Goal: Transaction & Acquisition: Obtain resource

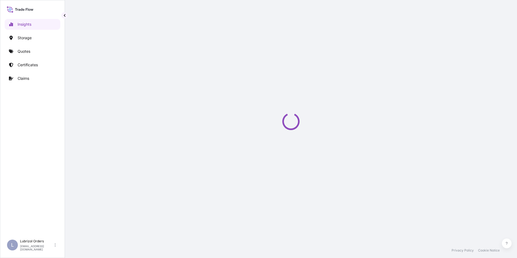
select select "2025"
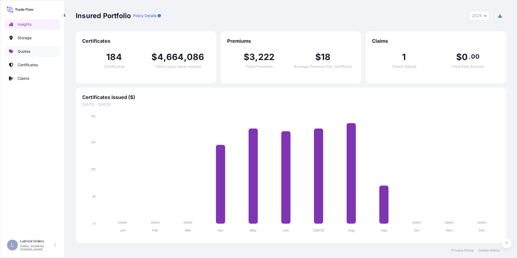
click at [25, 52] on p "Quotes" at bounding box center [24, 51] width 13 height 5
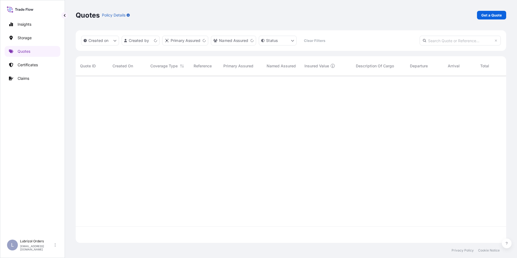
scroll to position [166, 427]
click at [490, 12] on link "Get a Quote" at bounding box center [491, 15] width 29 height 9
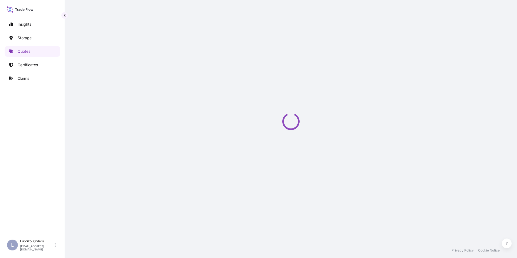
select select "Water"
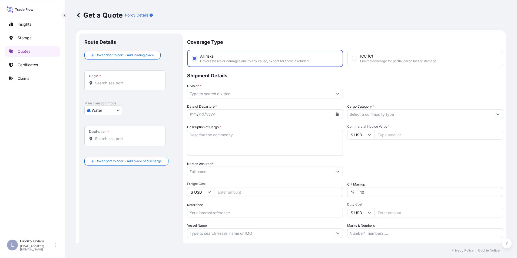
scroll to position [9, 0]
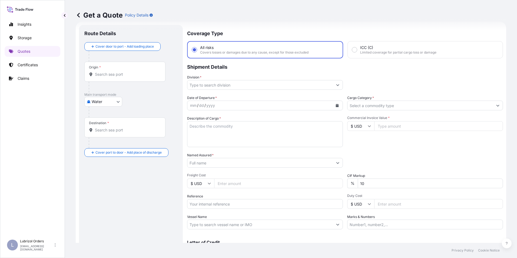
click at [103, 76] on input "Origin *" at bounding box center [127, 74] width 64 height 5
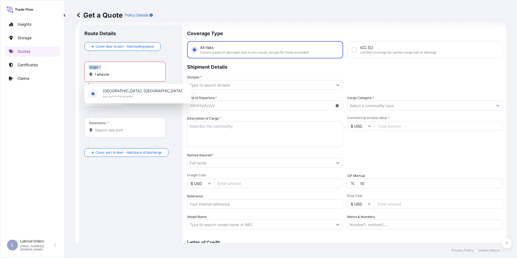
drag, startPoint x: 110, startPoint y: 72, endPoint x: 67, endPoint y: 71, distance: 43.3
click at [67, 71] on div "Get a Quote Policy Details Route Details Cover door to port - Add loading place…" at bounding box center [291, 121] width 452 height 243
drag, startPoint x: 67, startPoint y: 71, endPoint x: 74, endPoint y: 76, distance: 8.3
click at [74, 76] on div "Get a Quote Policy Details Route Details Cover door to port - Add loading place…" at bounding box center [291, 121] width 452 height 243
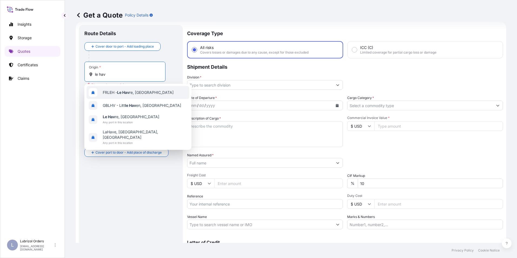
click at [112, 91] on span "FRLEH - Le Hav re, [GEOGRAPHIC_DATA]" at bounding box center [138, 92] width 71 height 5
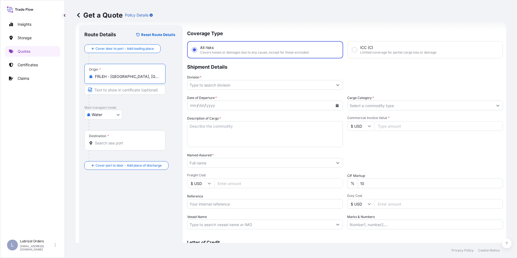
type input "FRLEH - [GEOGRAPHIC_DATA], [GEOGRAPHIC_DATA]"
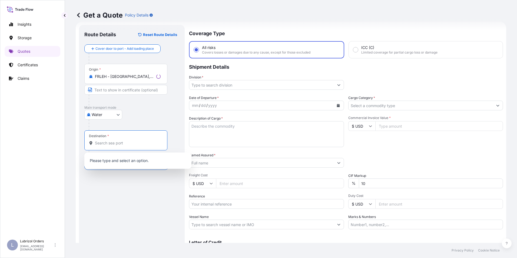
click at [107, 144] on input "Destination *" at bounding box center [128, 142] width 66 height 5
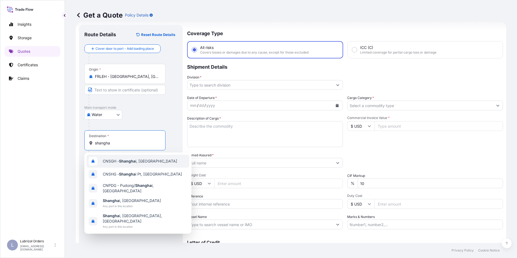
click at [115, 160] on span "CNSGH - Shangha i, [GEOGRAPHIC_DATA]" at bounding box center [140, 161] width 74 height 5
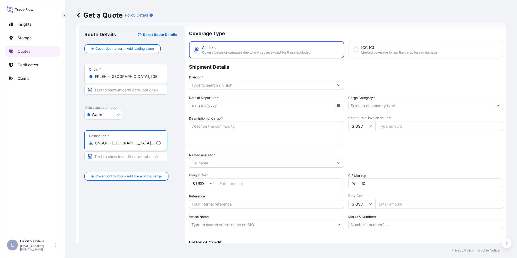
type input "CNSGH - [GEOGRAPHIC_DATA], [GEOGRAPHIC_DATA]"
click at [210, 88] on input "Division *" at bounding box center [261, 85] width 145 height 10
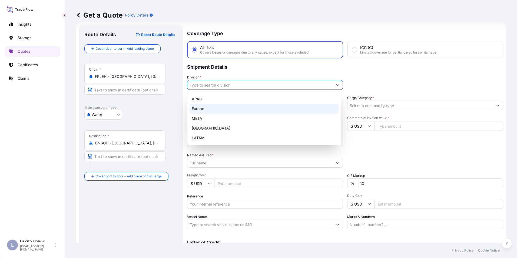
click at [211, 107] on div "Europe" at bounding box center [264, 109] width 149 height 10
type input "Europe"
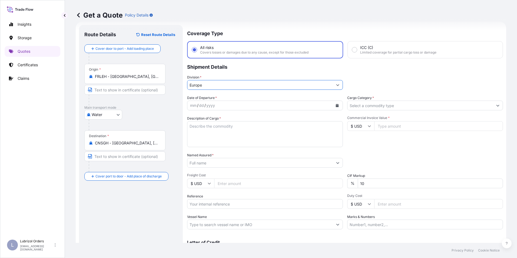
click at [190, 106] on div "mm" at bounding box center [194, 105] width 8 height 6
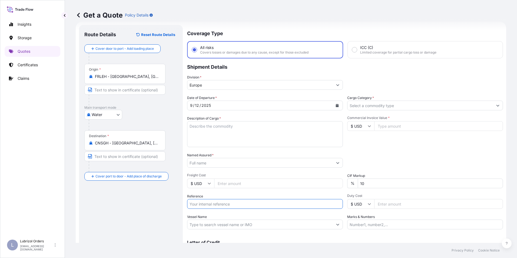
click at [215, 201] on input "Reference" at bounding box center [265, 204] width 156 height 10
paste input "1155540460"
type input "1155540460"
click at [201, 164] on input "Named Assured *" at bounding box center [260, 163] width 144 height 10
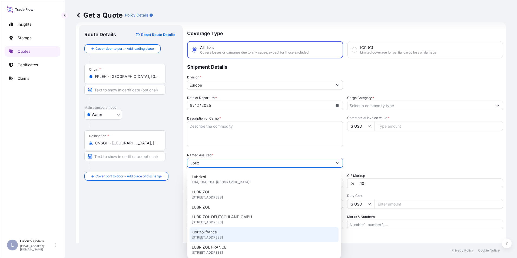
click at [225, 233] on div "lubrizol [GEOGRAPHIC_DATA] [STREET_ADDRESS]" at bounding box center [264, 234] width 149 height 15
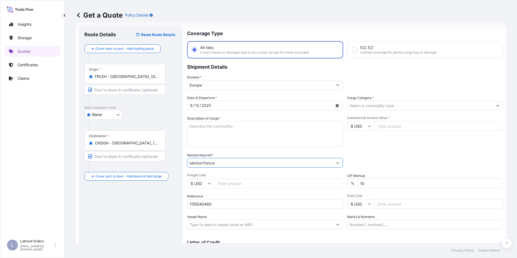
type input "lubrizol france"
click at [361, 106] on input "Cargo Category *" at bounding box center [421, 106] width 146 height 10
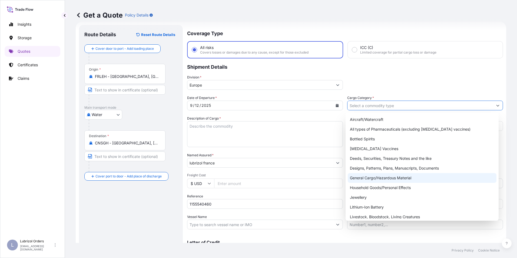
click at [370, 180] on div "General Cargo/Hazardous Material" at bounding box center [422, 178] width 149 height 10
type input "General Cargo/Hazardous Material"
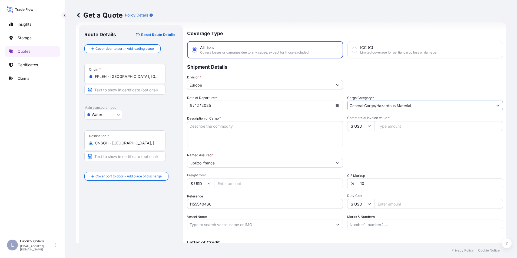
click at [361, 129] on input "$ USD" at bounding box center [360, 126] width 27 height 10
click at [357, 140] on div "€ EUR" at bounding box center [359, 141] width 23 height 10
type input "€ EUR"
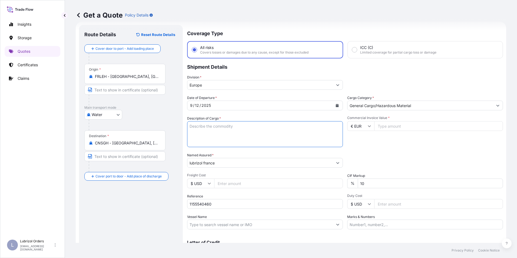
paste textarea "24 DRUMS OF LUBRIZOL (R) 2155 STD BLACK AND YELLOW NW4560 KGS GW 4896 KGS LOADE…"
click at [207, 129] on textarea "24 DRUMS OF LUBRIZOL (R) 2155 STD BLACK AND YELLOW NW4560 KGS GW 4896 KGS LOADE…" at bounding box center [265, 134] width 156 height 26
type textarea "24 DRUMS OF LUBRIZOL (R) 2155 STD BLACK AND YELLOW NW4560 KGS GW 4896 KGS LOADE…"
drag, startPoint x: 390, startPoint y: 126, endPoint x: 385, endPoint y: 123, distance: 6.1
click at [389, 126] on input "Commercial Invoice Value *" at bounding box center [438, 126] width 129 height 10
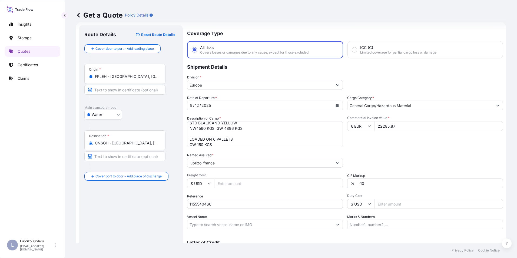
type input "22285.87"
click at [373, 152] on div "Date of Departure * [DATE] Cargo Category * General Cargo/Hazardous Material De…" at bounding box center [345, 162] width 316 height 134
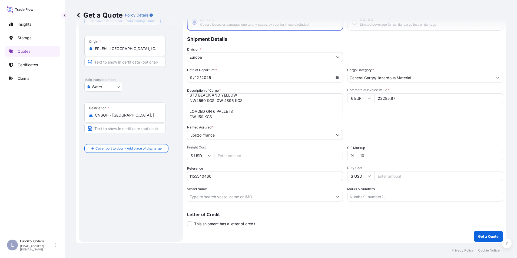
scroll to position [39, 0]
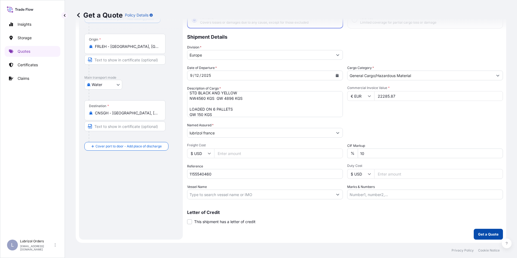
click at [489, 237] on button "Get a Quote" at bounding box center [488, 234] width 29 height 11
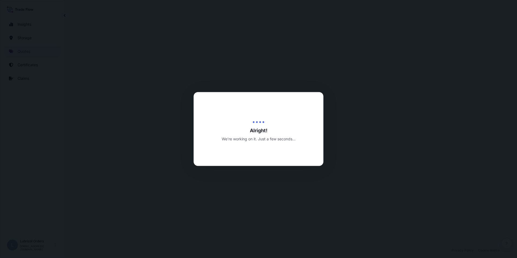
select select "Water"
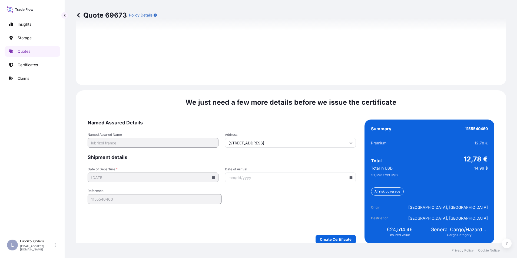
scroll to position [774, 0]
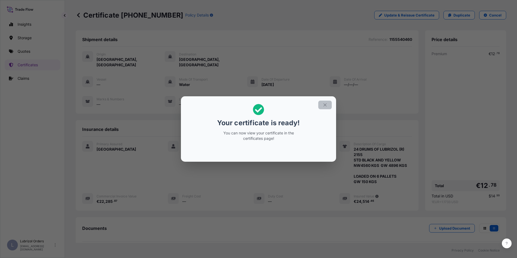
click at [328, 105] on button "button" at bounding box center [325, 105] width 14 height 9
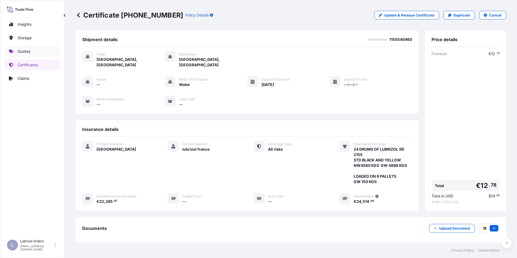
click at [27, 49] on p "Quotes" at bounding box center [24, 51] width 13 height 5
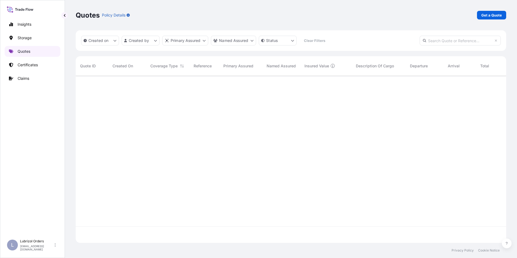
scroll to position [166, 427]
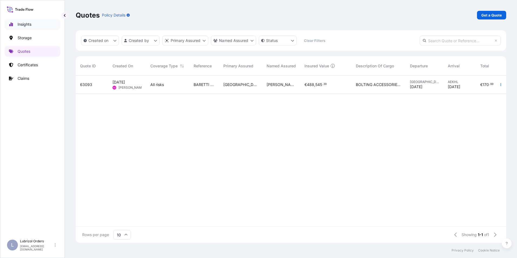
click at [31, 25] on p "Insights" at bounding box center [25, 24] width 14 height 5
select select "2025"
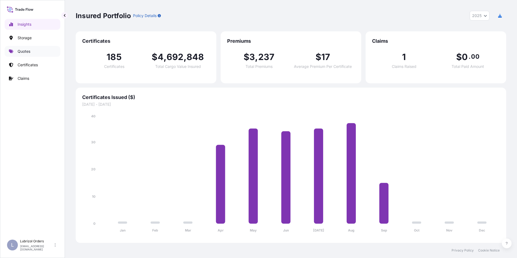
click at [24, 48] on link "Quotes" at bounding box center [33, 51] width 56 height 11
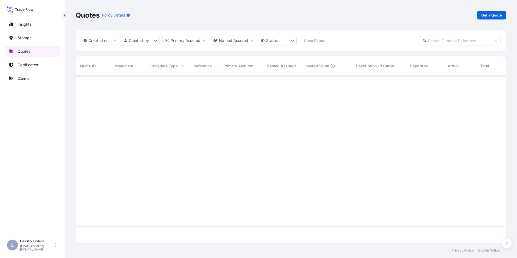
scroll to position [166, 427]
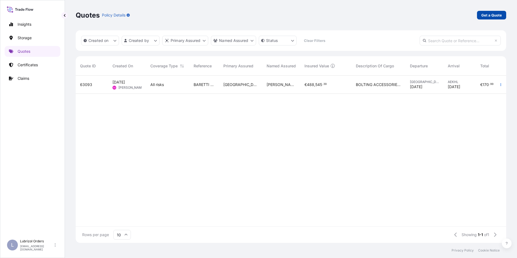
click at [487, 14] on p "Get a Quote" at bounding box center [492, 14] width 21 height 5
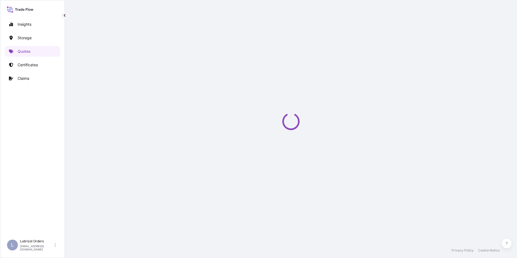
select select "Water"
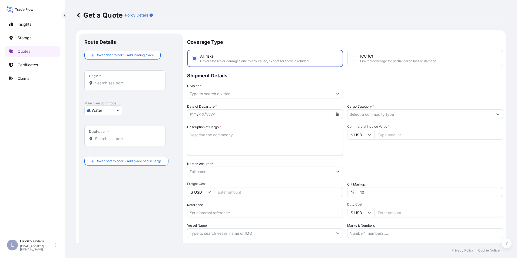
scroll to position [9, 0]
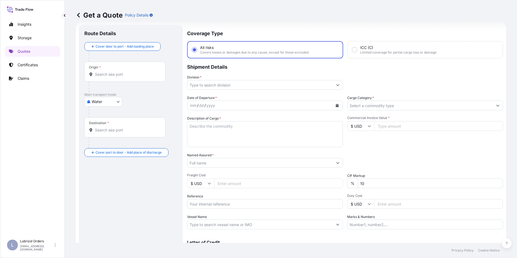
click at [131, 77] on input "Origin *" at bounding box center [127, 74] width 64 height 5
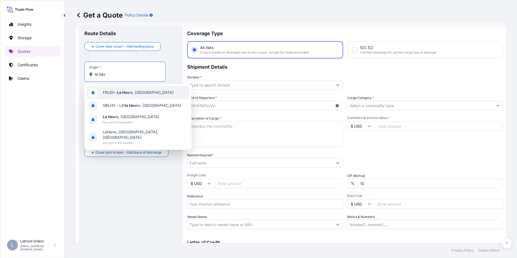
click at [118, 92] on span "FRLEH - Le Hav re, [GEOGRAPHIC_DATA]" at bounding box center [138, 92] width 71 height 5
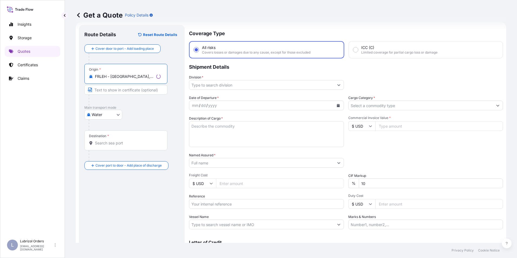
type input "FRLEH - [GEOGRAPHIC_DATA], [GEOGRAPHIC_DATA]"
click at [115, 145] on input "Destination *" at bounding box center [128, 142] width 66 height 5
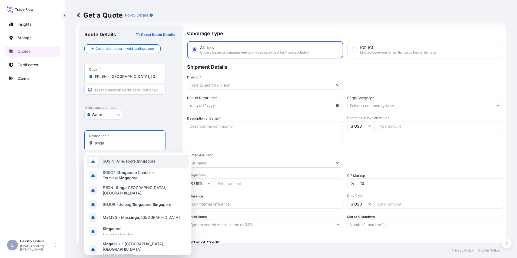
click at [125, 166] on div "SGSIN - Singa pore, Singa pore" at bounding box center [138, 161] width 103 height 13
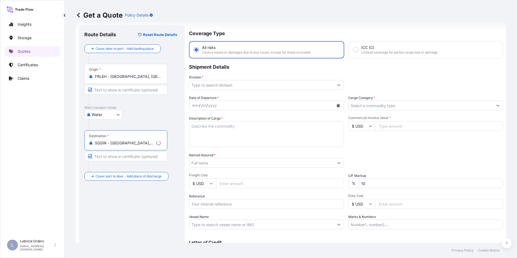
type input "SGSIN - [GEOGRAPHIC_DATA], [GEOGRAPHIC_DATA]"
click at [221, 202] on input "Reference" at bounding box center [266, 204] width 155 height 10
paste input "1155540364"
type input "1155540364"
click at [352, 129] on input "$ USD" at bounding box center [360, 126] width 27 height 10
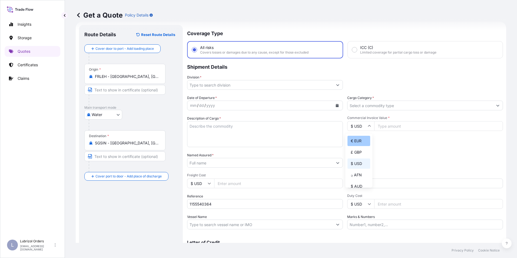
click at [359, 139] on div "€ EUR" at bounding box center [359, 141] width 23 height 10
type input "€ EUR"
click at [207, 160] on input "Named Assured *" at bounding box center [261, 163] width 146 height 10
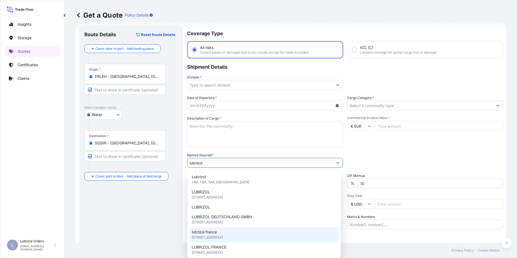
click at [224, 233] on div "lubrizol [GEOGRAPHIC_DATA] [STREET_ADDRESS]" at bounding box center [264, 234] width 149 height 15
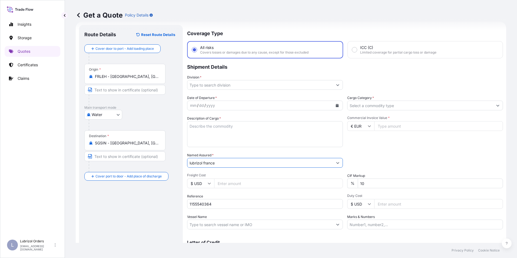
type input "lubrizol france"
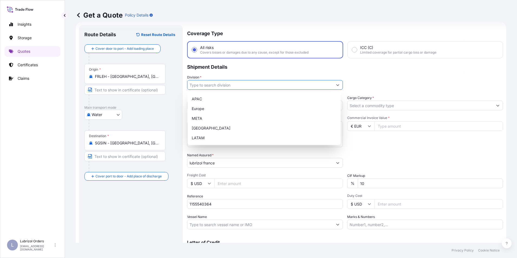
click at [204, 85] on input "Division *" at bounding box center [261, 85] width 146 height 10
click at [205, 107] on div "Europe" at bounding box center [264, 109] width 149 height 10
type input "Europe"
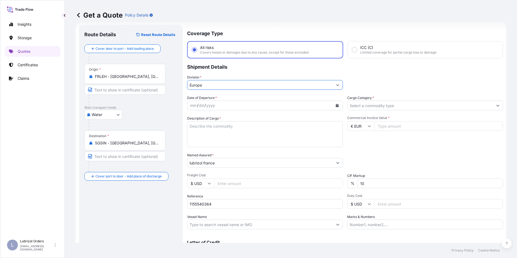
click at [363, 103] on input "Cargo Category *" at bounding box center [421, 106] width 146 height 10
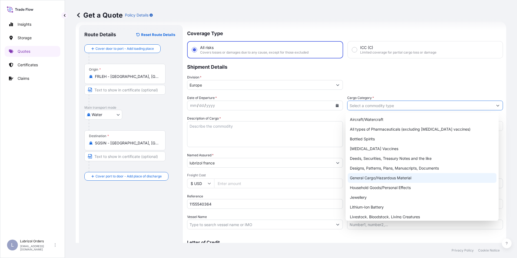
click at [376, 179] on div "General Cargo/Hazardous Material" at bounding box center [422, 178] width 149 height 10
type input "General Cargo/Hazardous Material"
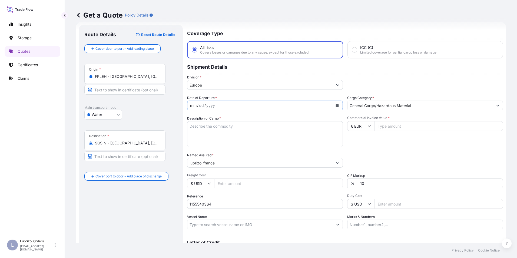
click at [191, 105] on div "mm" at bounding box center [194, 105] width 8 height 6
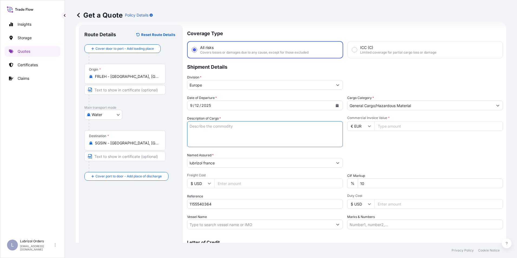
click at [200, 127] on textarea "Description of Cargo *" at bounding box center [265, 134] width 156 height 26
paste textarea "5 DRUMS OF LUBRIZOL (R) 5408B STD BLACK AND YELLOW CL 9 UN 3082 PKG III NW 970 …"
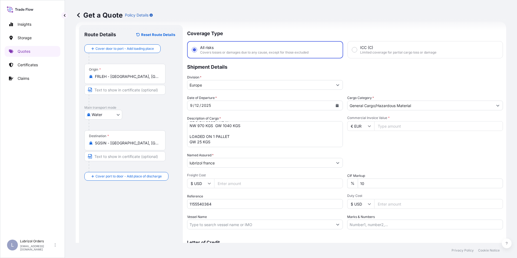
click at [196, 141] on textarea "5 DRUMS OF LUBRIZOL (R) 5408B STD BLACK AND YELLOW CL 9 UN 3082 PKG III NW 970 …" at bounding box center [265, 134] width 156 height 26
click at [195, 142] on textarea "5 DRUMS OF LUBRIZOL (R) 5408B STD BLACK AND YELLOW CL 9 UN 3082 PKG III NW 970 …" at bounding box center [265, 134] width 156 height 26
click at [191, 141] on textarea "5 DRUMS OF LUBRIZOL (R) 5408B STD BLACK AND YELLOW CL 9 UN 3082 PKG III NW 970 …" at bounding box center [265, 134] width 156 height 26
paste textarea "2 DRUMS OF LUBRIZOL (R) VL93IN STD BLACK AND YELLOW NW 362 KGS GW 390 KGS LOADE…"
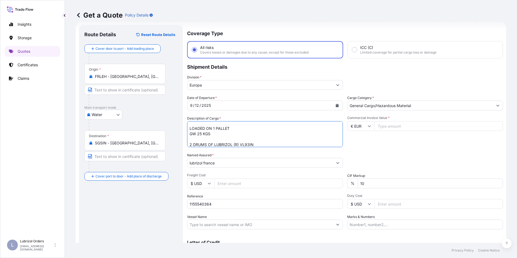
scroll to position [52, 0]
type textarea "5 DRUMS OF LUBRIZOL (R) 5408B STD BLACK AND YELLOW CL 9 UN 3082 PKG III NW 970 …"
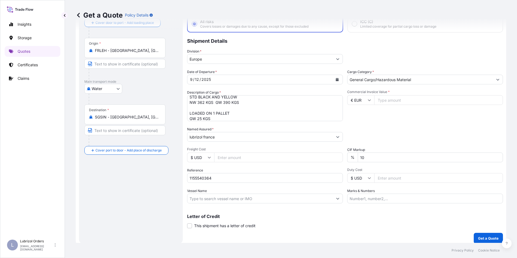
scroll to position [39, 0]
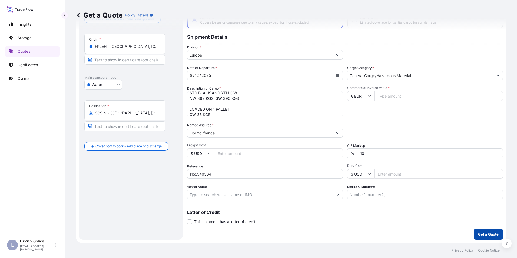
click at [478, 233] on p "Get a Quote" at bounding box center [488, 234] width 21 height 5
click at [394, 97] on input "Commercial Invoice Value *" at bounding box center [438, 96] width 129 height 10
click at [392, 96] on input "19" at bounding box center [438, 96] width 129 height 10
type input "19247.85"
click at [486, 235] on p "Get a Quote" at bounding box center [488, 234] width 21 height 5
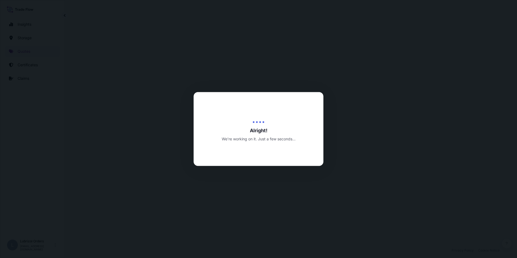
select select "Water"
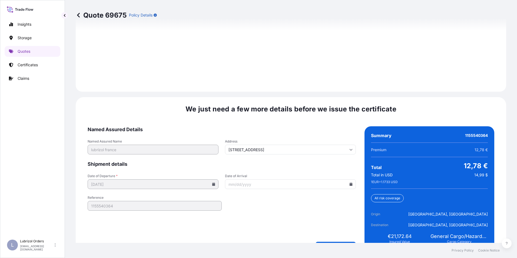
scroll to position [774, 0]
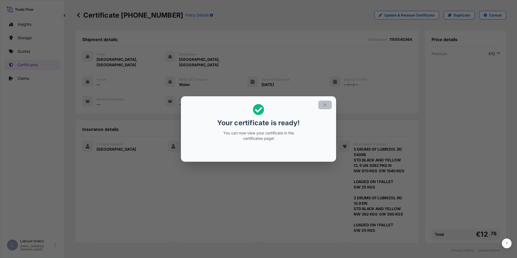
click at [325, 107] on icon "button" at bounding box center [325, 105] width 5 height 5
